Goal: Navigation & Orientation: Find specific page/section

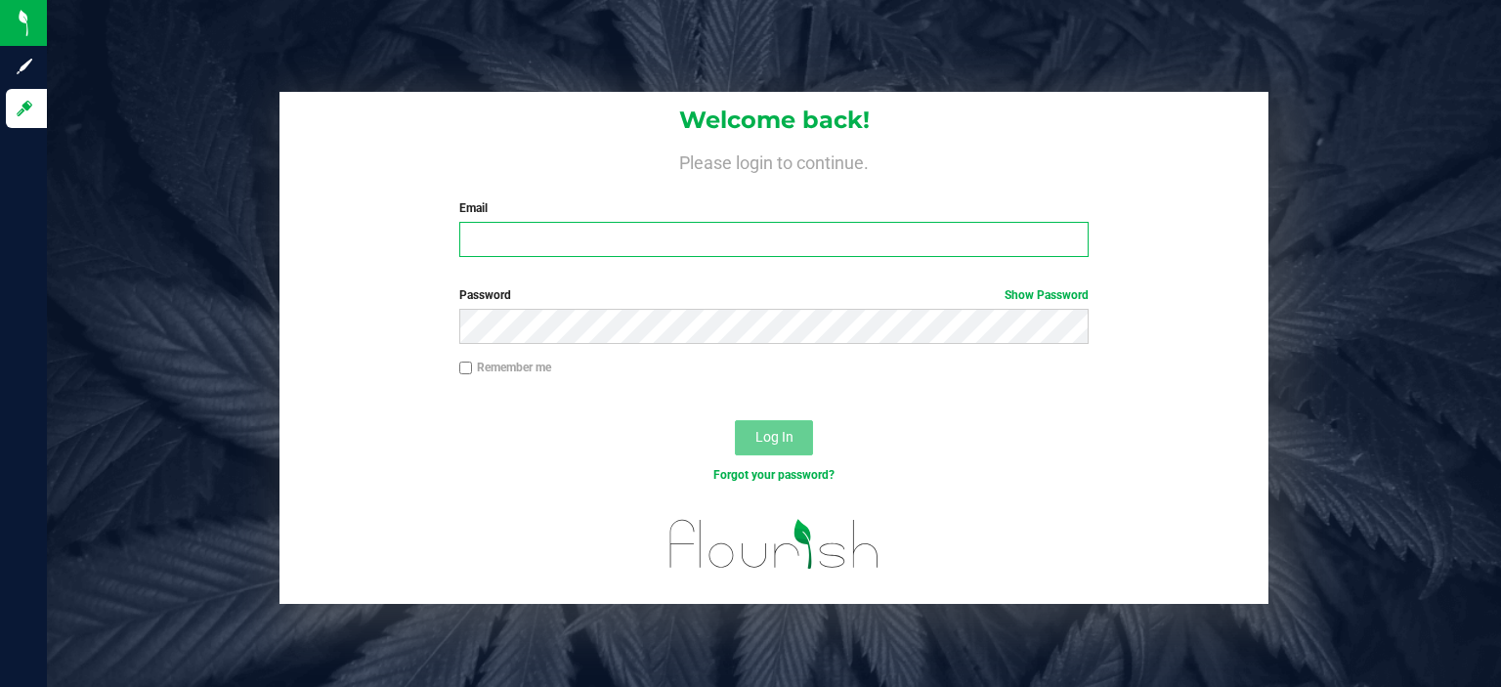
type input "rhill@liveparallel.com"
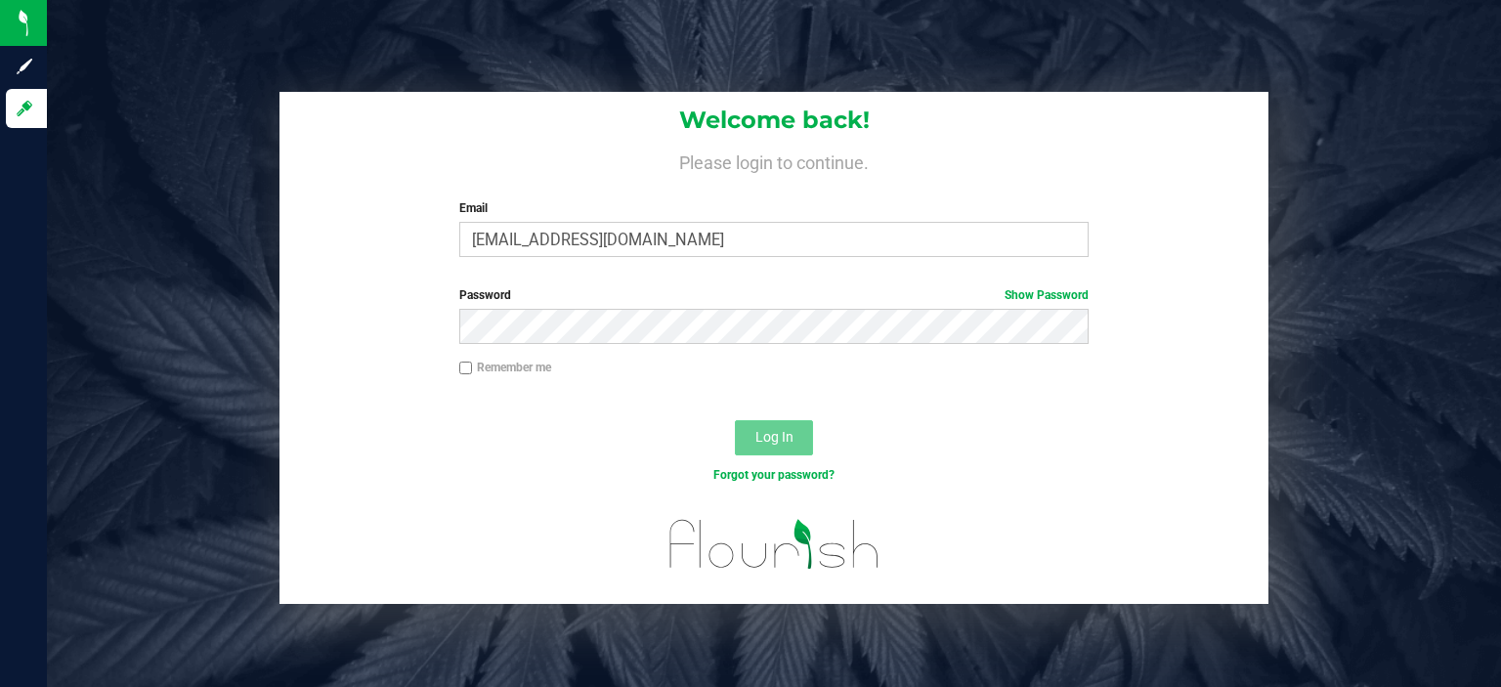
click at [801, 436] on button "Log In" at bounding box center [774, 437] width 78 height 35
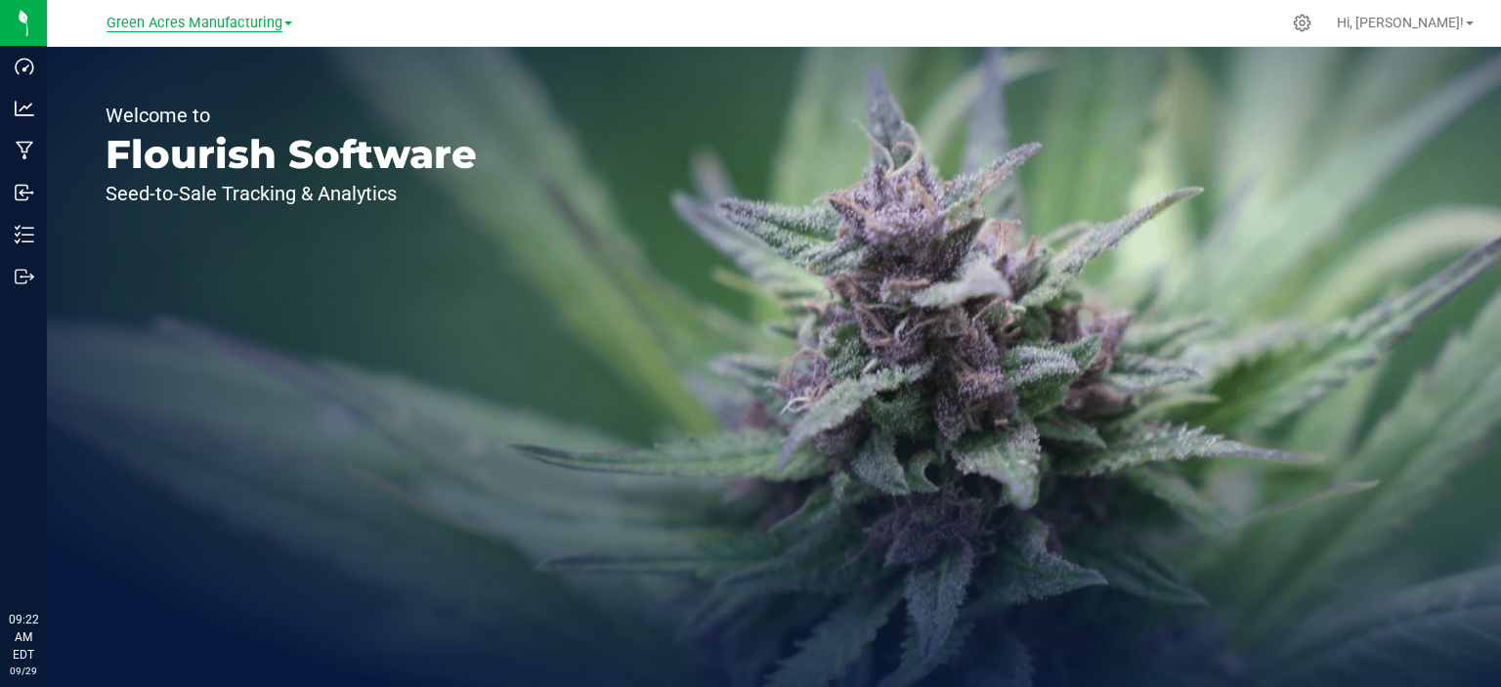
click at [217, 24] on span "Green Acres Manufacturing" at bounding box center [195, 24] width 176 height 18
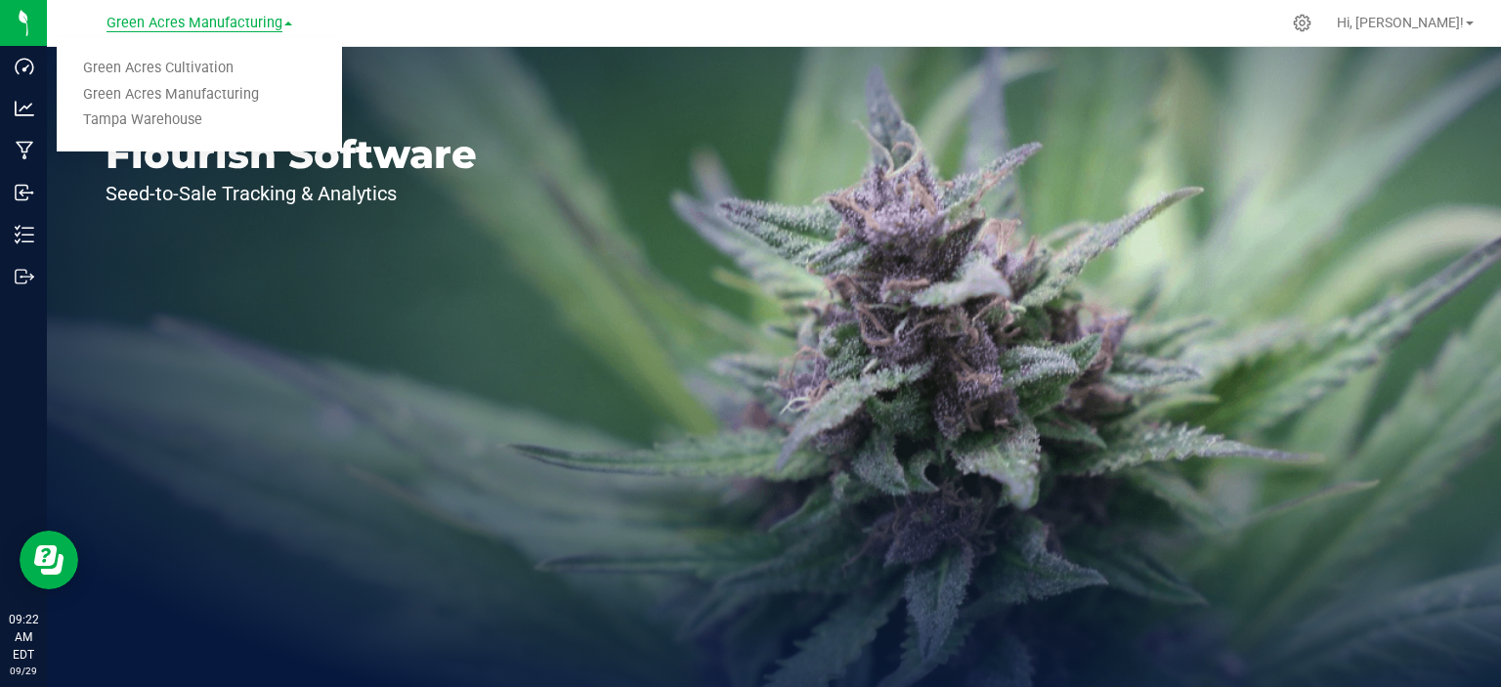
click at [253, 24] on span "Green Acres Manufacturing" at bounding box center [195, 24] width 176 height 18
